Goal: Task Accomplishment & Management: Use online tool/utility

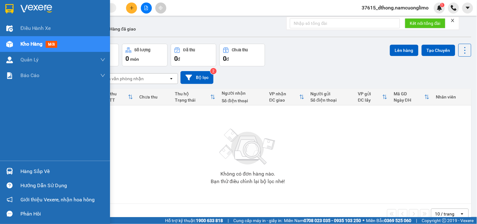
drag, startPoint x: 16, startPoint y: 169, endPoint x: 109, endPoint y: 177, distance: 93.8
click at [16, 169] on div "Hàng sắp về" at bounding box center [55, 171] width 110 height 14
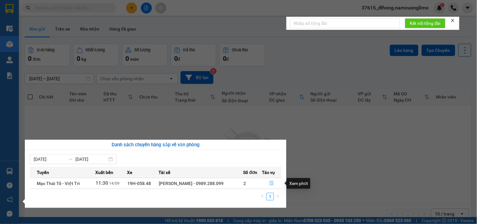
click at [272, 181] on icon "file-done" at bounding box center [272, 183] width 4 height 4
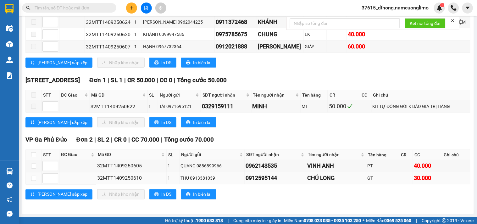
scroll to position [187, 0]
click at [35, 152] on input "checkbox" at bounding box center [33, 154] width 5 height 5
checkbox input "true"
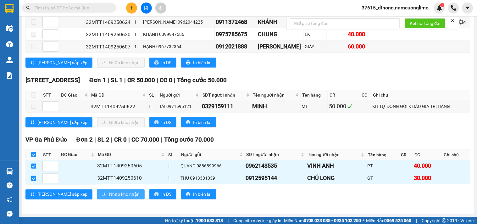
click at [109, 193] on span "Nhập kho nhận" at bounding box center [124, 194] width 31 height 7
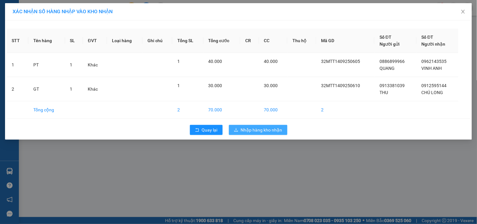
click at [258, 125] on button "Nhập hàng kho nhận" at bounding box center [258, 130] width 59 height 10
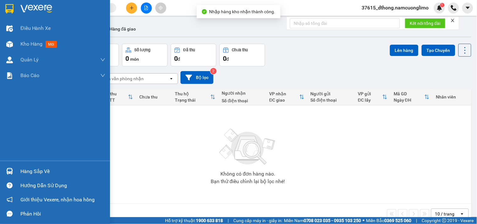
click at [6, 172] on img at bounding box center [9, 171] width 7 height 7
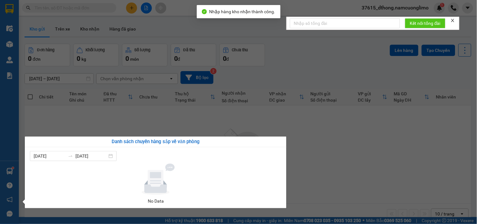
drag, startPoint x: 327, startPoint y: 164, endPoint x: 214, endPoint y: 221, distance: 126.9
click at [327, 164] on section "Kết quả tìm kiếm ( 0 ) Bộ lọc No Data 37615_dthong.namcuonglimo 1 Điều hành xe …" at bounding box center [238, 112] width 477 height 224
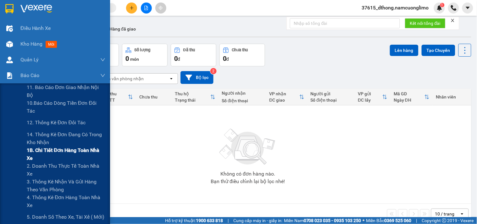
click at [47, 151] on span "1B. Chi tiết đơn hàng toàn nhà xe" at bounding box center [66, 154] width 79 height 16
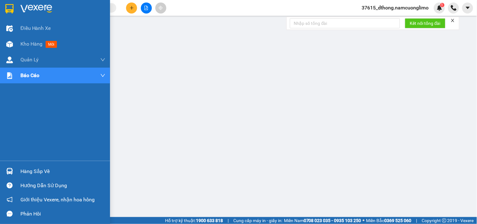
click at [8, 5] on img at bounding box center [9, 8] width 8 height 9
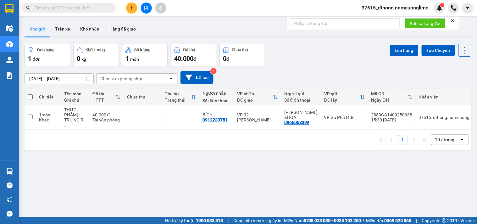
click at [29, 98] on span at bounding box center [30, 96] width 5 height 5
click at [30, 94] on input "checkbox" at bounding box center [30, 94] width 0 height 0
checkbox input "true"
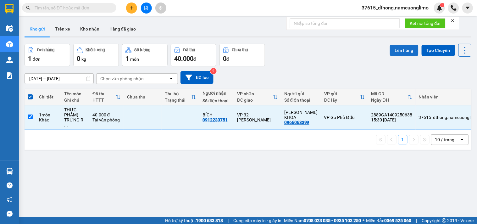
click at [402, 46] on button "Lên hàng" at bounding box center [404, 50] width 29 height 11
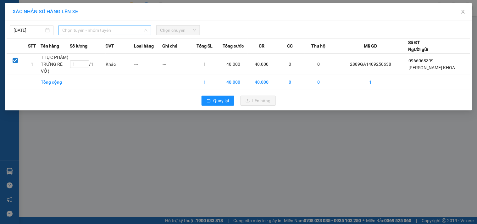
click at [92, 28] on span "Chọn tuyến - nhóm tuyến" at bounding box center [104, 29] width 85 height 9
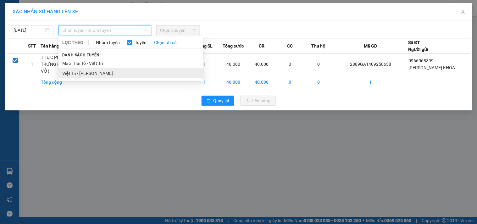
click at [85, 72] on li "Việt Trì - [PERSON_NAME]" at bounding box center [131, 73] width 145 height 10
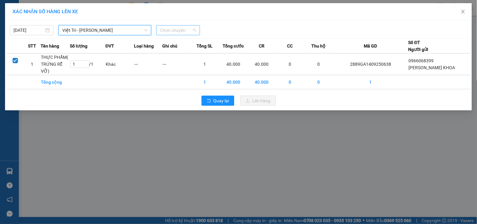
click at [185, 30] on span "Chọn chuyến" at bounding box center [178, 29] width 36 height 9
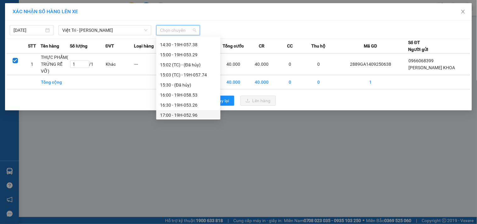
scroll to position [244, 0]
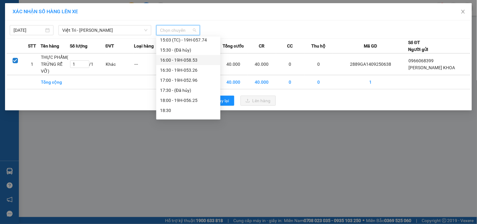
click at [191, 61] on div "16:00 - 19H-058.53" at bounding box center [188, 60] width 57 height 7
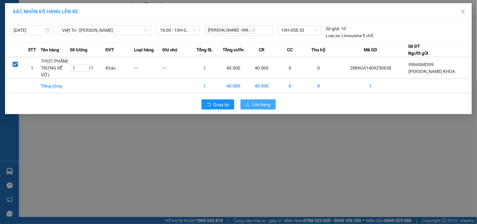
click at [248, 102] on icon "upload" at bounding box center [248, 104] width 4 height 4
